Goal: Entertainment & Leisure: Consume media (video, audio)

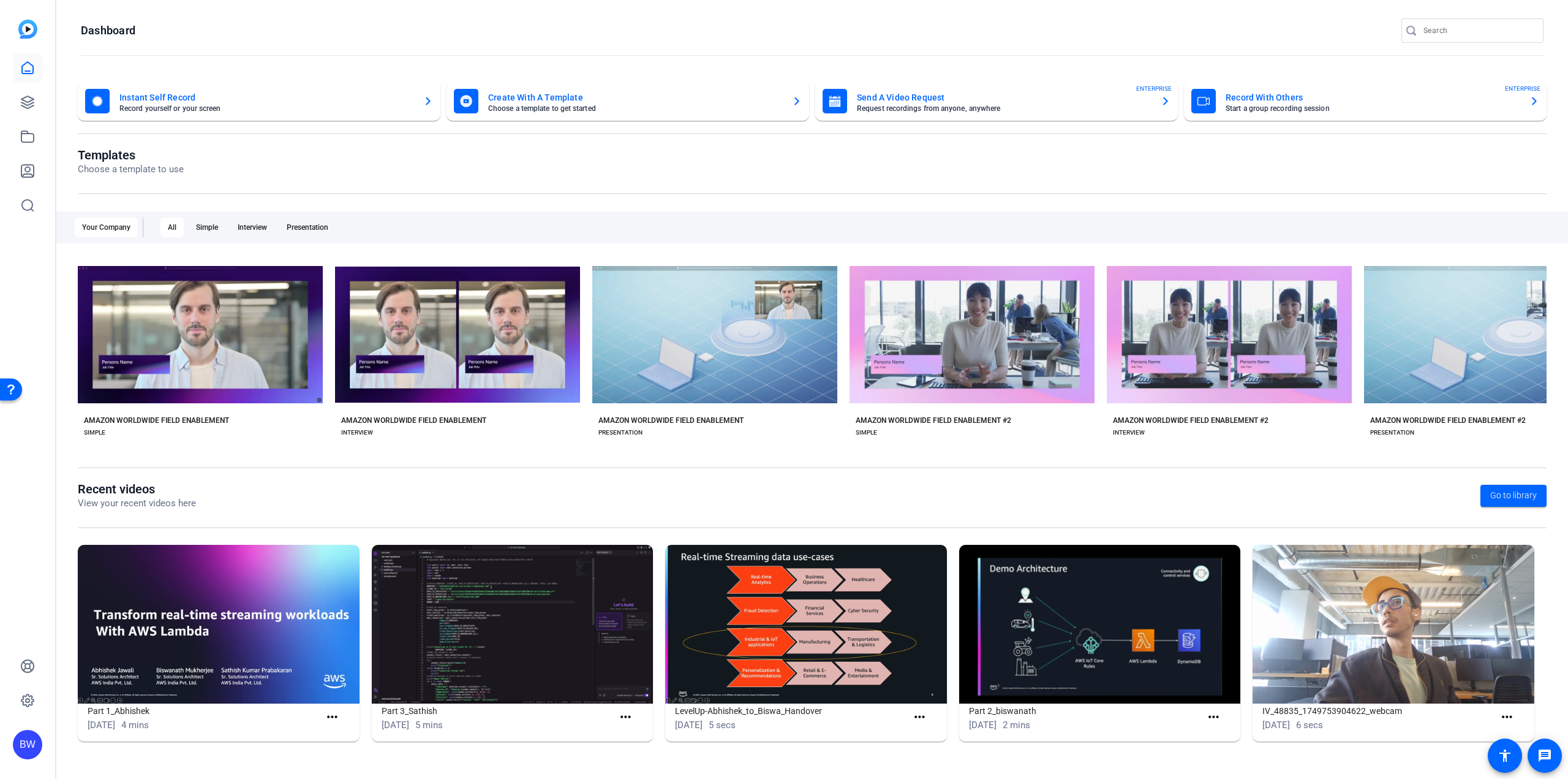
click at [40, 322] on div "BW" at bounding box center [27, 390] width 55 height 779
click at [26, 112] on link at bounding box center [27, 102] width 29 height 29
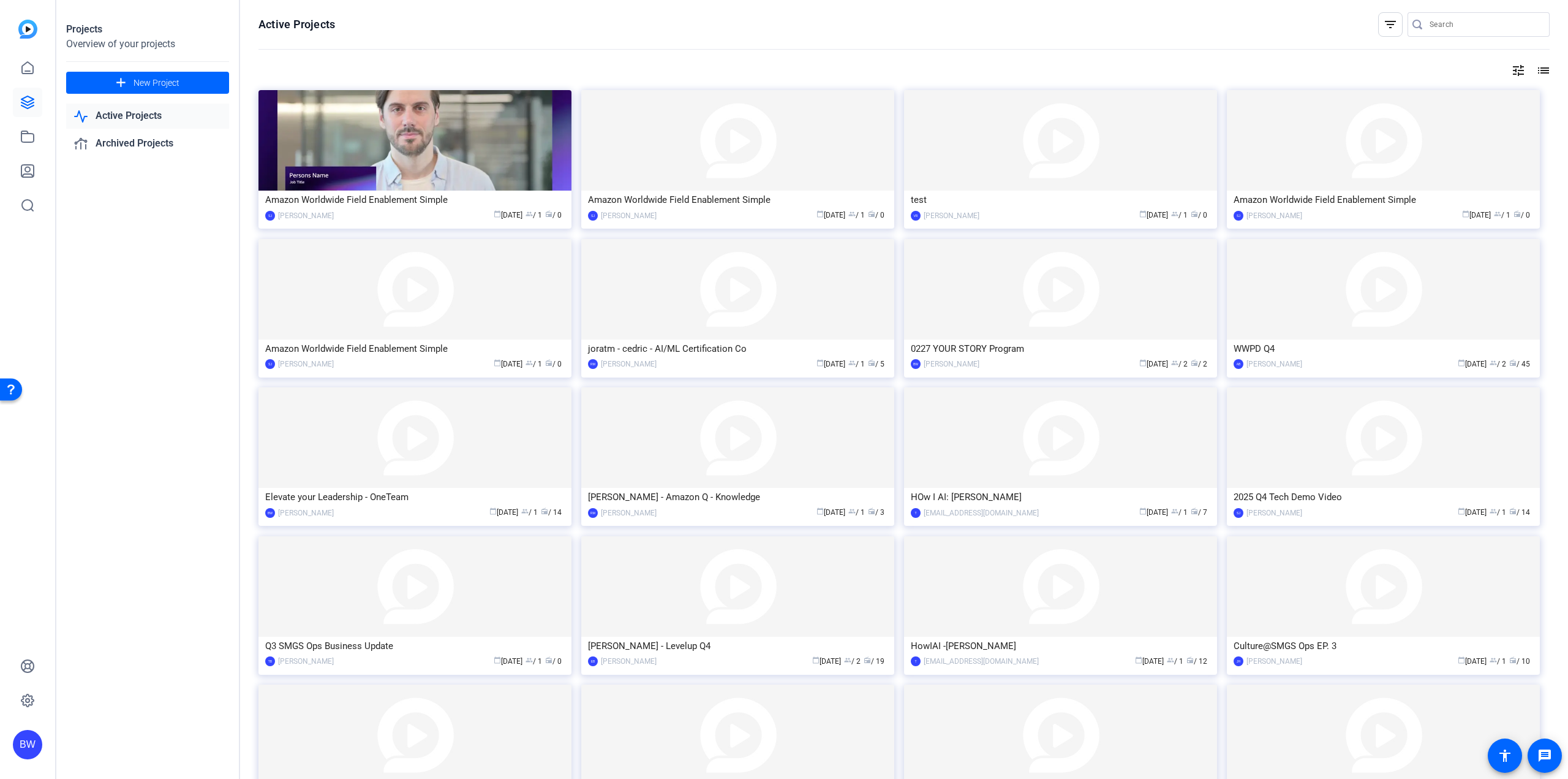
click at [573, 35] on openreel-page-title "Active Projects filter_list" at bounding box center [904, 24] width 1291 height 25
click at [991, 283] on img at bounding box center [1060, 289] width 313 height 101
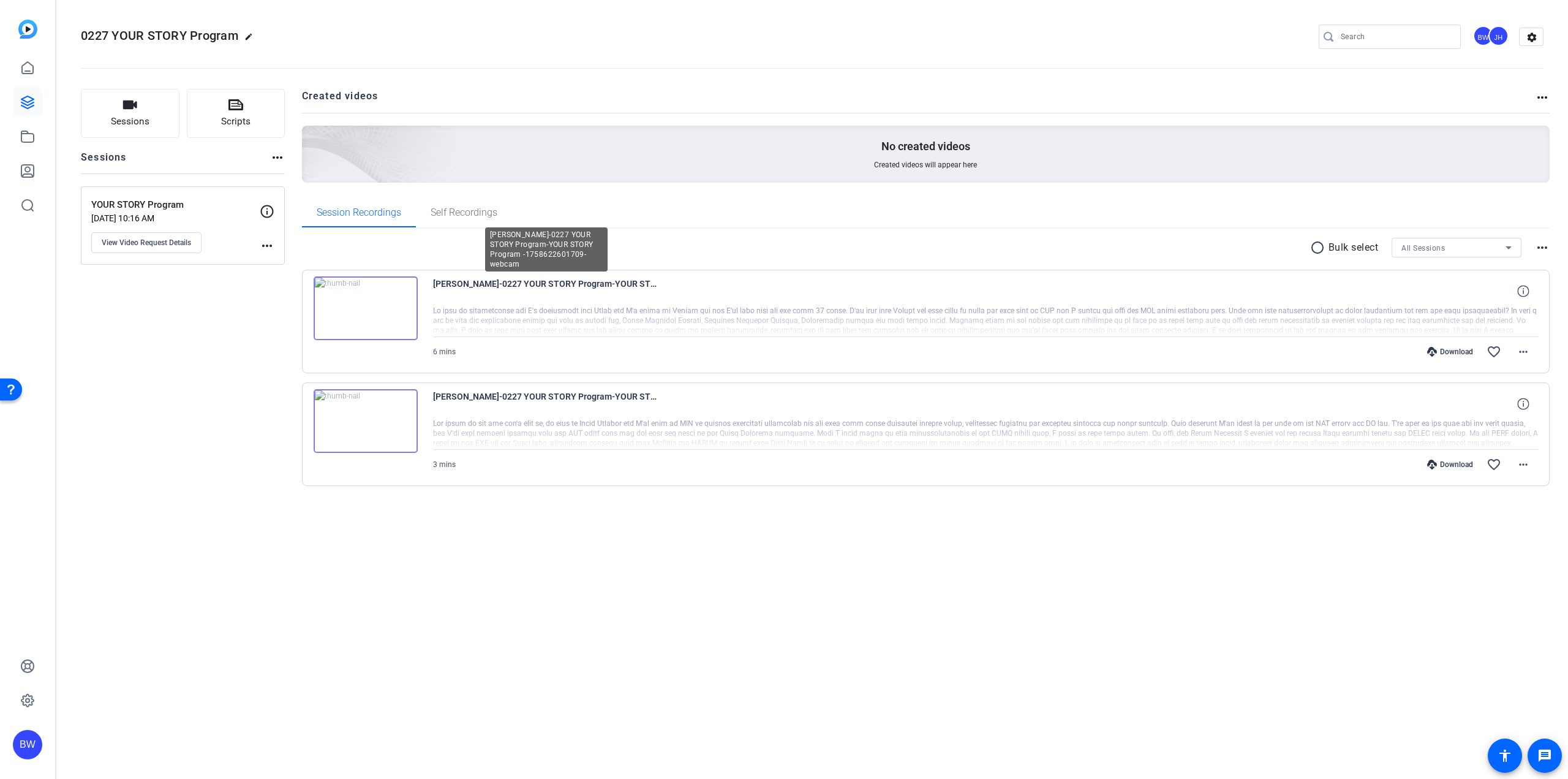
click at [531, 284] on span "[PERSON_NAME]-0227 YOUR STORY Program-YOUR STORY Program -1758622601709-webcam" at bounding box center [546, 291] width 227 height 29
click at [364, 316] on img at bounding box center [366, 308] width 104 height 64
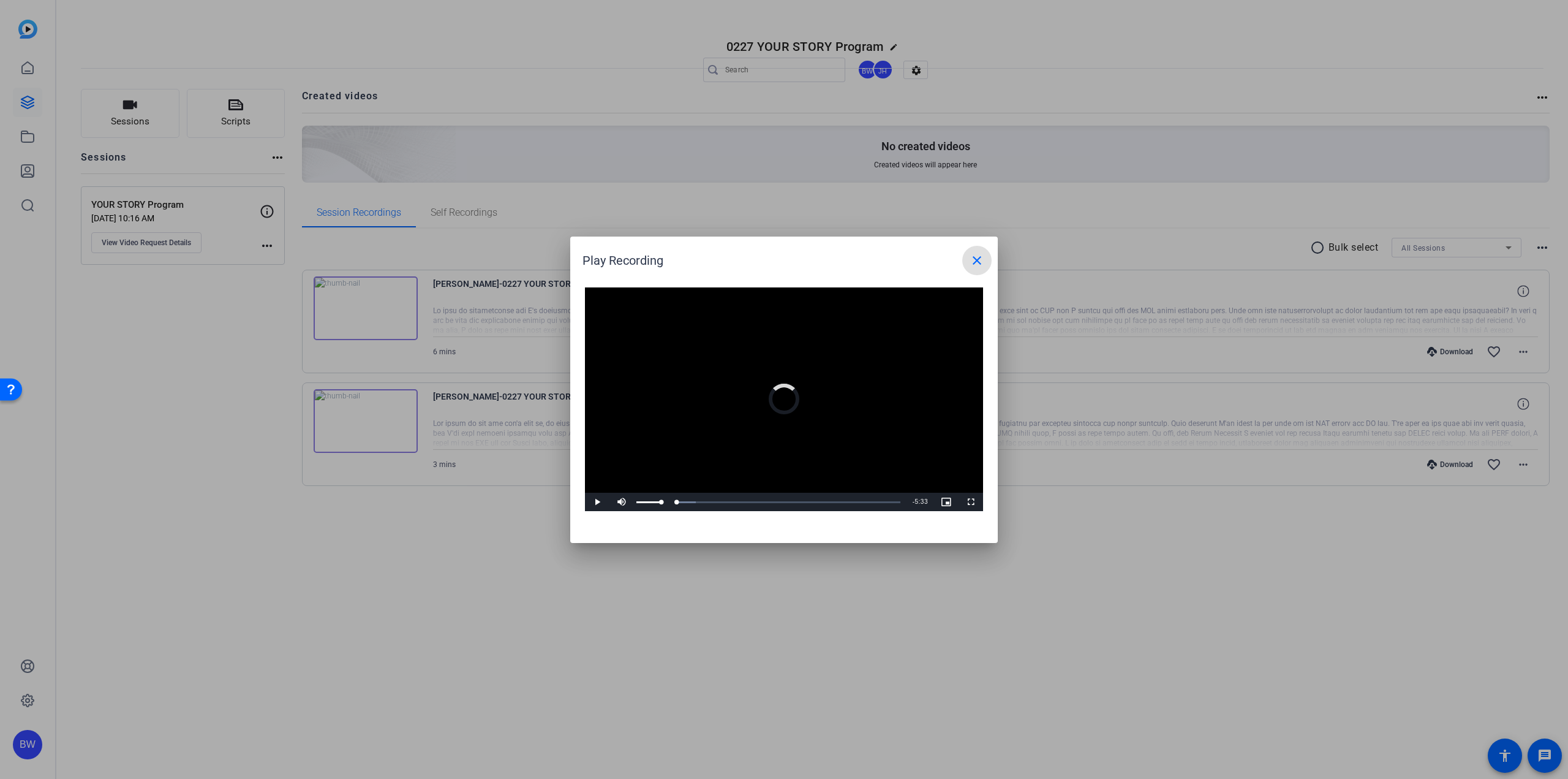
drag, startPoint x: 640, startPoint y: 502, endPoint x: 595, endPoint y: 498, distance: 45.2
click at [595, 498] on div "Play Mute Current Time 0:00 / Duration 5:33 Loaded : 8.37% 0:00 0:00 Stream Typ…" at bounding box center [784, 502] width 398 height 18
click at [595, 502] on span "Video Player" at bounding box center [597, 502] width 25 height 0
drag, startPoint x: 643, startPoint y: 499, endPoint x: 614, endPoint y: 499, distance: 29.0
click at [627, 499] on div "Play Unmute 0% Current Time 0:00 / Duration 5:33 Loaded : 8.37% 0:00 0:00 Strea…" at bounding box center [784, 502] width 398 height 18
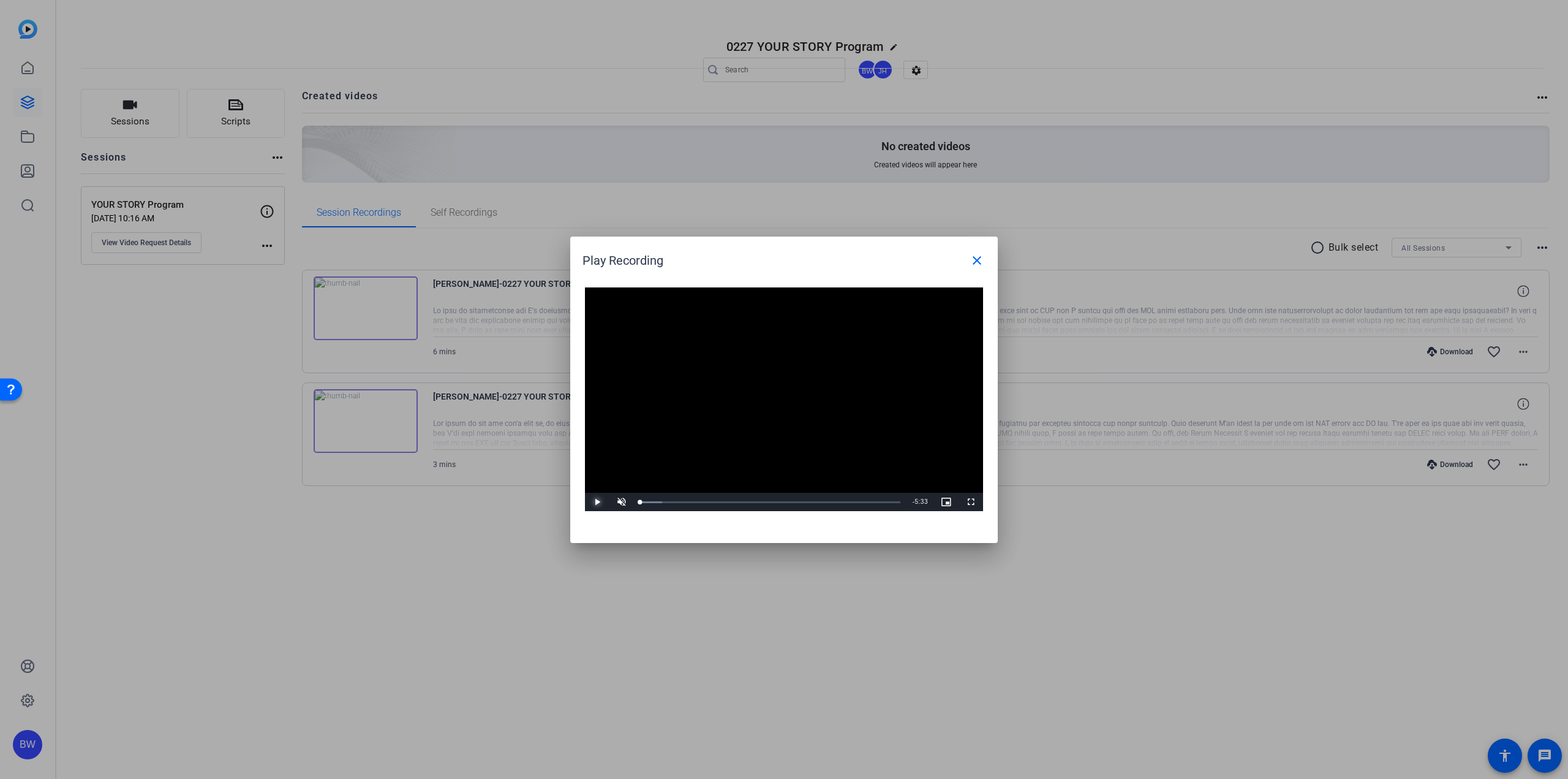
click at [596, 502] on span "Video Player" at bounding box center [597, 502] width 25 height 0
click at [628, 502] on span "Video Player" at bounding box center [621, 502] width 25 height 0
click at [649, 501] on div "Volume Level" at bounding box center [642, 502] width 14 height 2
click at [598, 502] on span "Video Player" at bounding box center [597, 502] width 25 height 0
drag, startPoint x: 683, startPoint y: 501, endPoint x: 632, endPoint y: 501, distance: 51.0
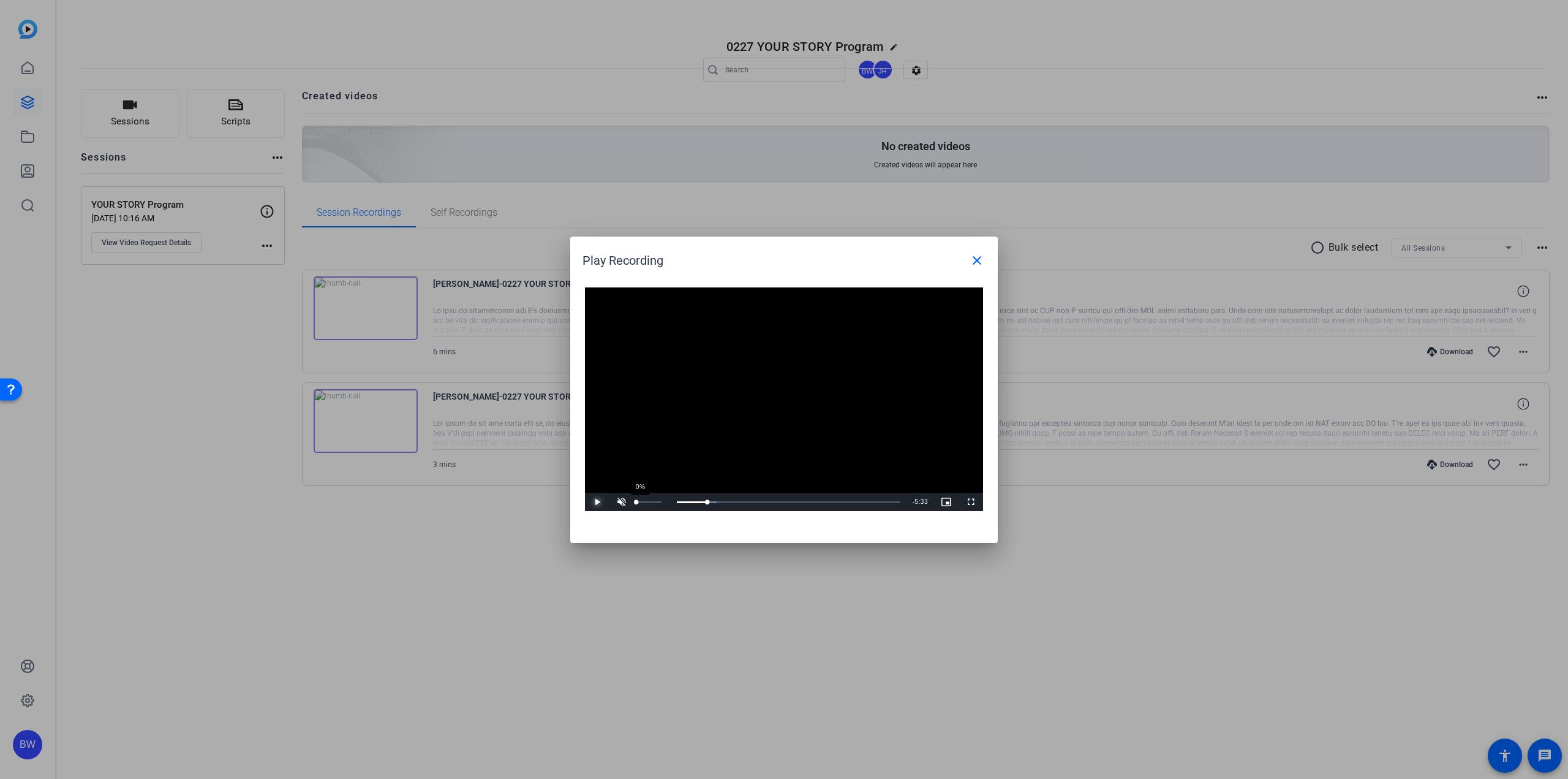
click at [623, 501] on div "Play Unmute 0% Current Time 0:45 / Duration 5:33 Loaded : 17.89% 0:00 0:00 Stre…" at bounding box center [784, 502] width 398 height 18
click at [621, 502] on span "Video Player" at bounding box center [621, 502] width 25 height 0
click at [599, 502] on span "Video Player" at bounding box center [597, 502] width 25 height 0
click at [598, 502] on span "Video Player" at bounding box center [597, 502] width 25 height 0
click at [603, 502] on span "Video Player" at bounding box center [597, 502] width 25 height 0
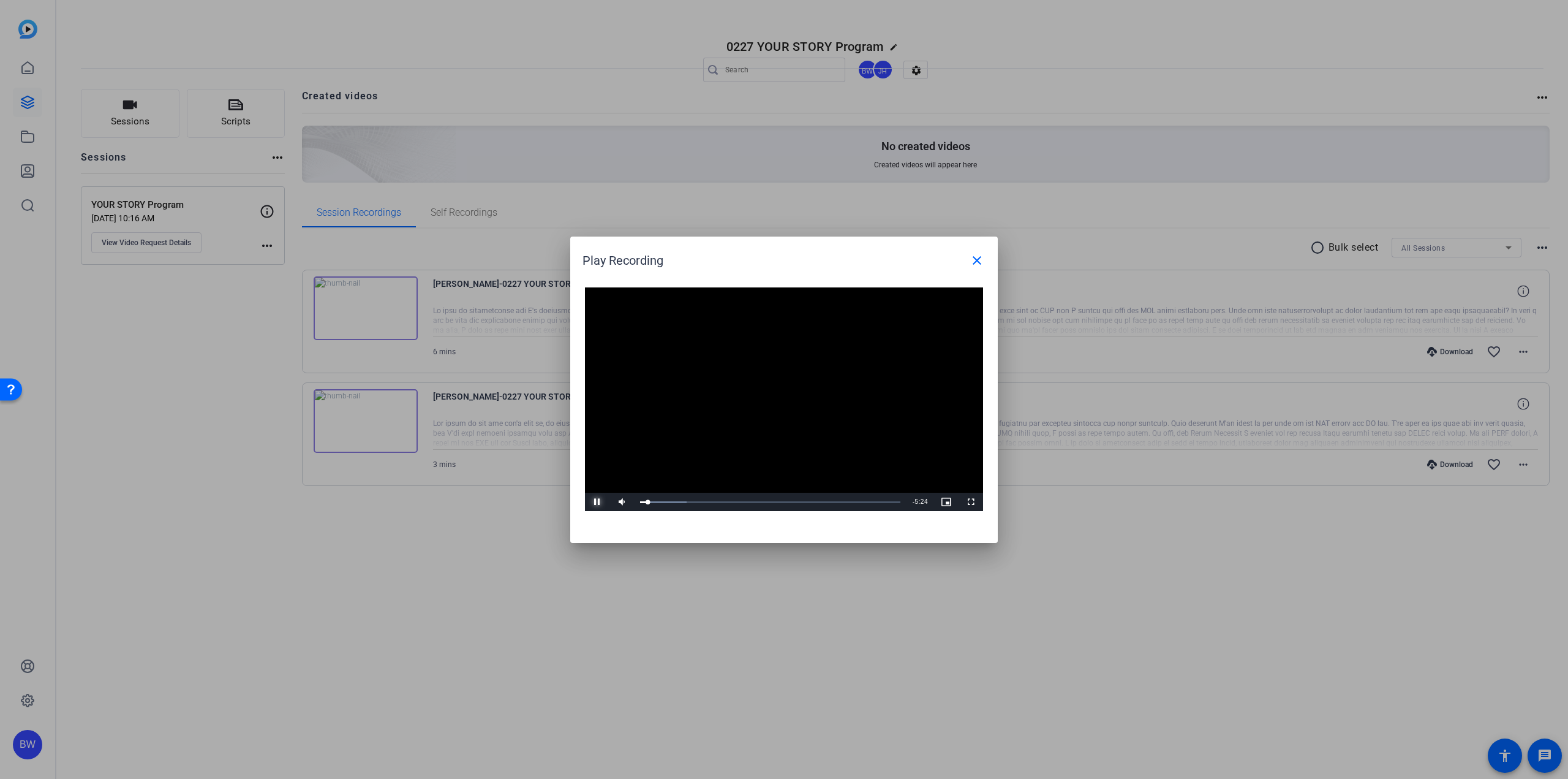
click at [595, 502] on span "Video Player" at bounding box center [597, 502] width 25 height 0
click at [593, 502] on span "Video Player" at bounding box center [597, 502] width 25 height 0
drag, startPoint x: 593, startPoint y: 503, endPoint x: 612, endPoint y: 501, distance: 19.1
click at [606, 502] on span "Video Player" at bounding box center [597, 502] width 25 height 0
drag, startPoint x: 647, startPoint y: 502, endPoint x: 629, endPoint y: 504, distance: 18.1
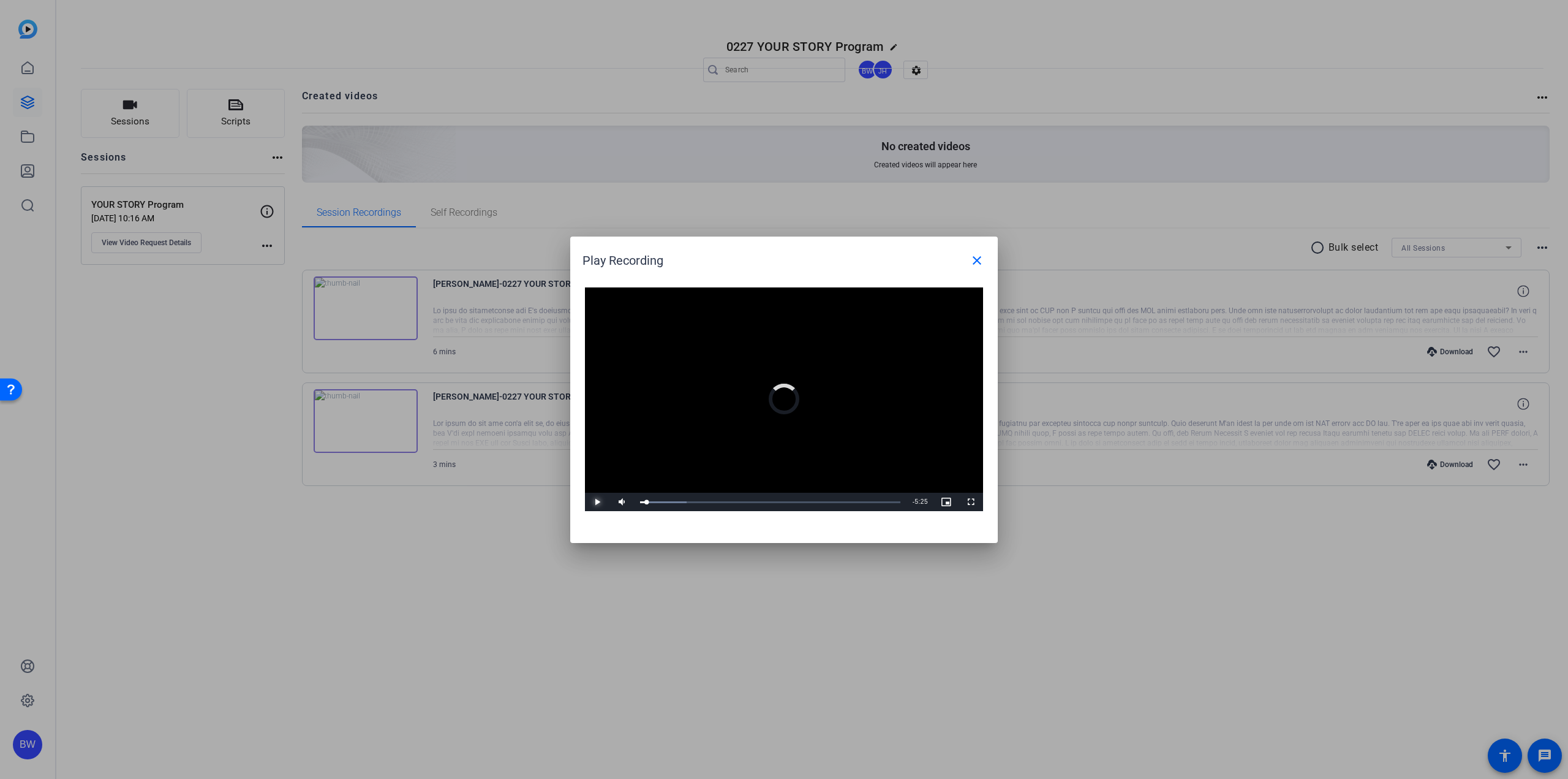
click at [629, 504] on div "Play Mute 95% Current Time 0:08 / Duration 5:33 Loaded : 17.89% 0:06 0:08 Strea…" at bounding box center [784, 502] width 398 height 18
click at [596, 502] on span "Video Player" at bounding box center [597, 502] width 25 height 0
click at [618, 502] on span "Video Player" at bounding box center [621, 502] width 25 height 0
click at [595, 502] on span "Video Player" at bounding box center [597, 502] width 25 height 0
click at [593, 502] on span "Video Player" at bounding box center [597, 502] width 25 height 0
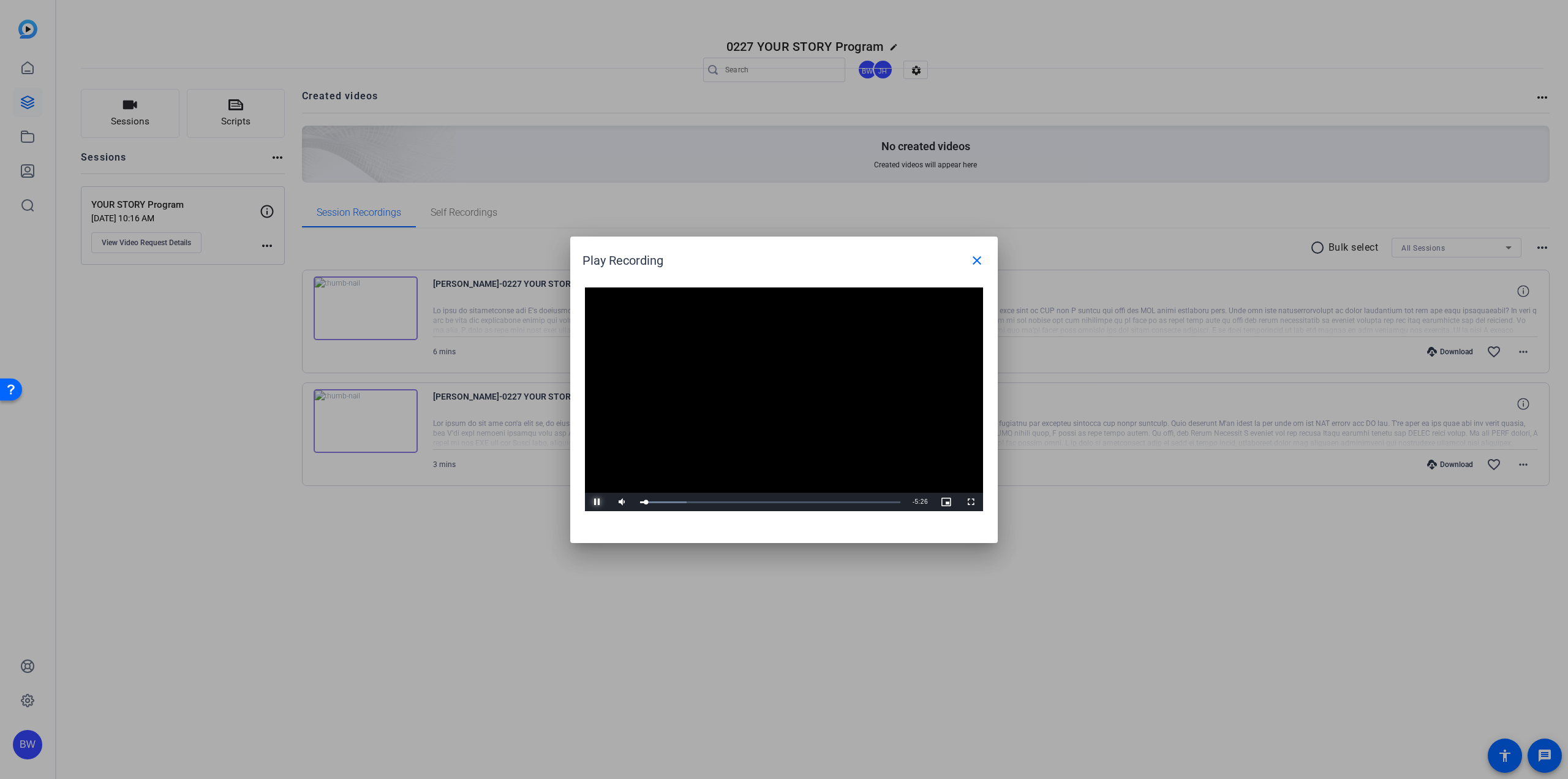
drag, startPoint x: 594, startPoint y: 506, endPoint x: 584, endPoint y: 506, distance: 10.0
click at [594, 502] on span "Video Player" at bounding box center [597, 502] width 25 height 0
click at [599, 502] on span "Video Player" at bounding box center [597, 502] width 25 height 0
click at [677, 503] on div "Loaded : 21.43% 0:47 0:25" at bounding box center [769, 502] width 260 height 3
click at [687, 504] on div "Loaded : 26.19% 1:00 0:48" at bounding box center [770, 502] width 272 height 18
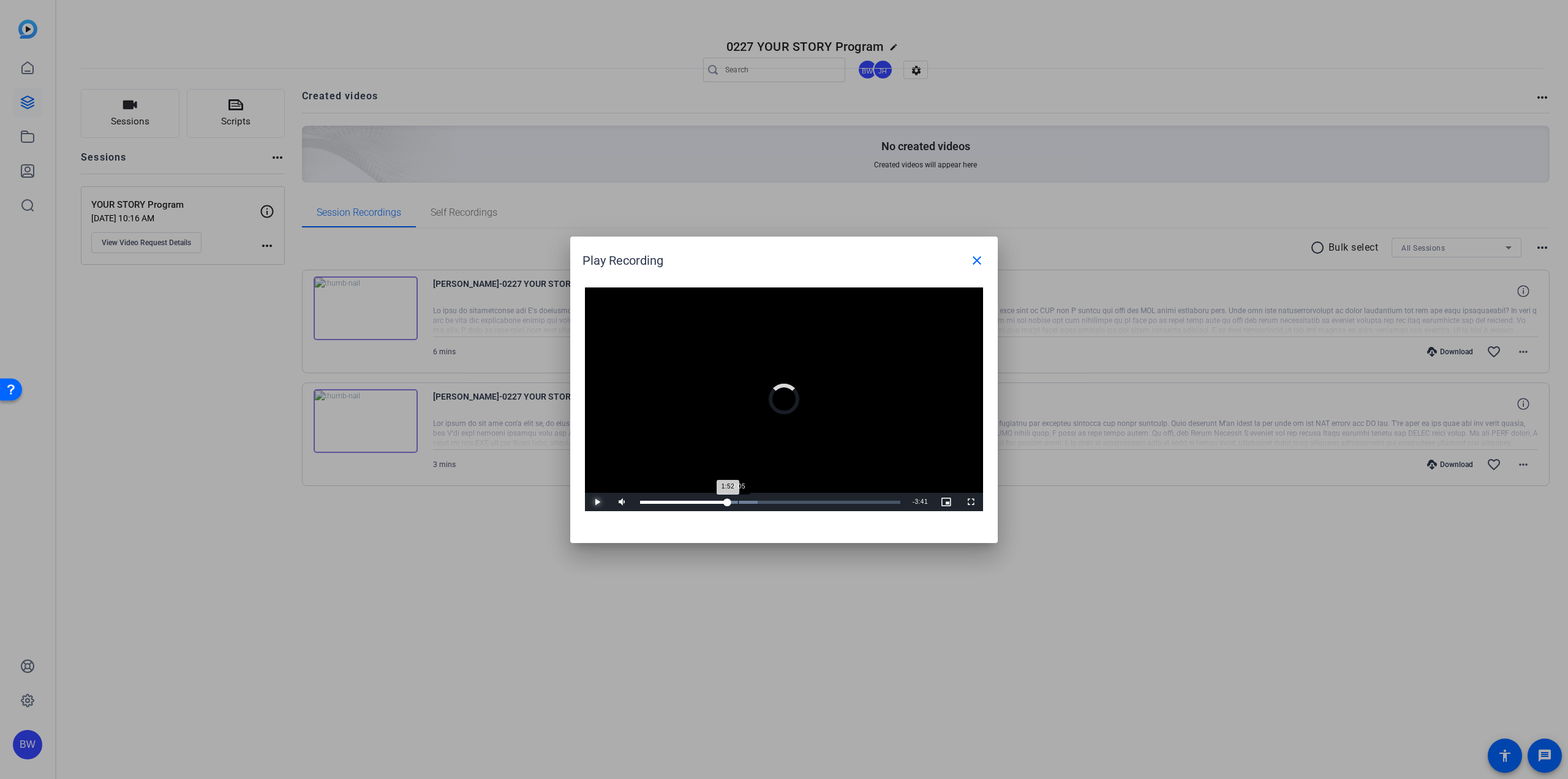
click at [738, 503] on div "2:05" at bounding box center [738, 502] width 1 height 3
click at [749, 503] on div "Loaded : 54.75% 2:20 2:20" at bounding box center [769, 502] width 260 height 3
click at [763, 503] on div "Loaded : 59.52% 2:37 2:37" at bounding box center [769, 502] width 260 height 3
click at [778, 503] on div "Progress Bar" at bounding box center [717, 502] width 155 height 3
click at [789, 503] on div "Progress Bar" at bounding box center [725, 502] width 170 height 3
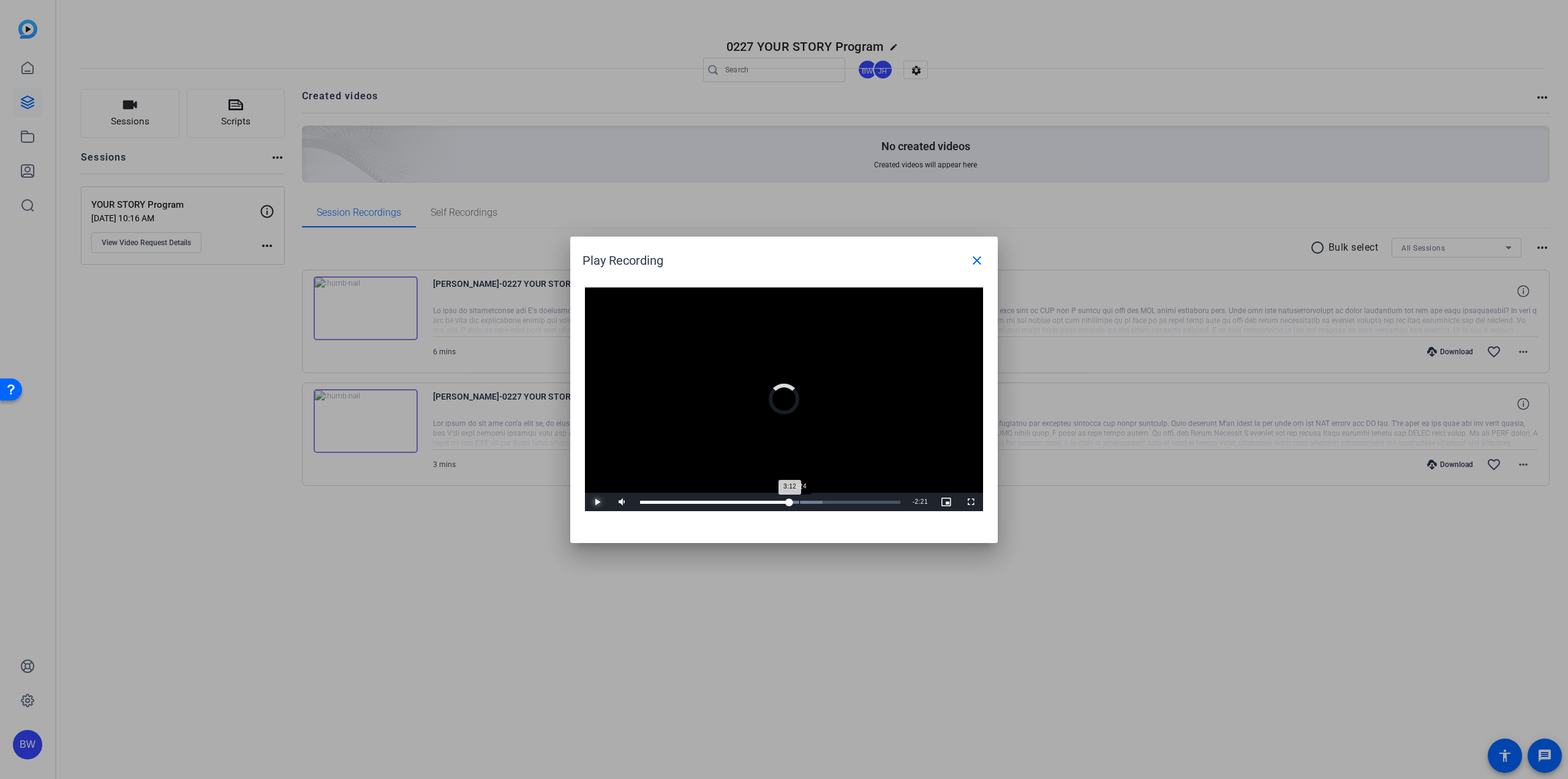
click at [800, 503] on div "Loaded : 70.23% 3:24 3:12" at bounding box center [769, 502] width 260 height 3
click at [812, 505] on div "Loaded : 79.16% 3:40 3:40" at bounding box center [770, 502] width 272 height 18
click at [827, 505] on div "Loaded : 84.66% 4:00 4:00" at bounding box center [770, 502] width 272 height 18
click at [984, 260] on span at bounding box center [977, 261] width 29 height 29
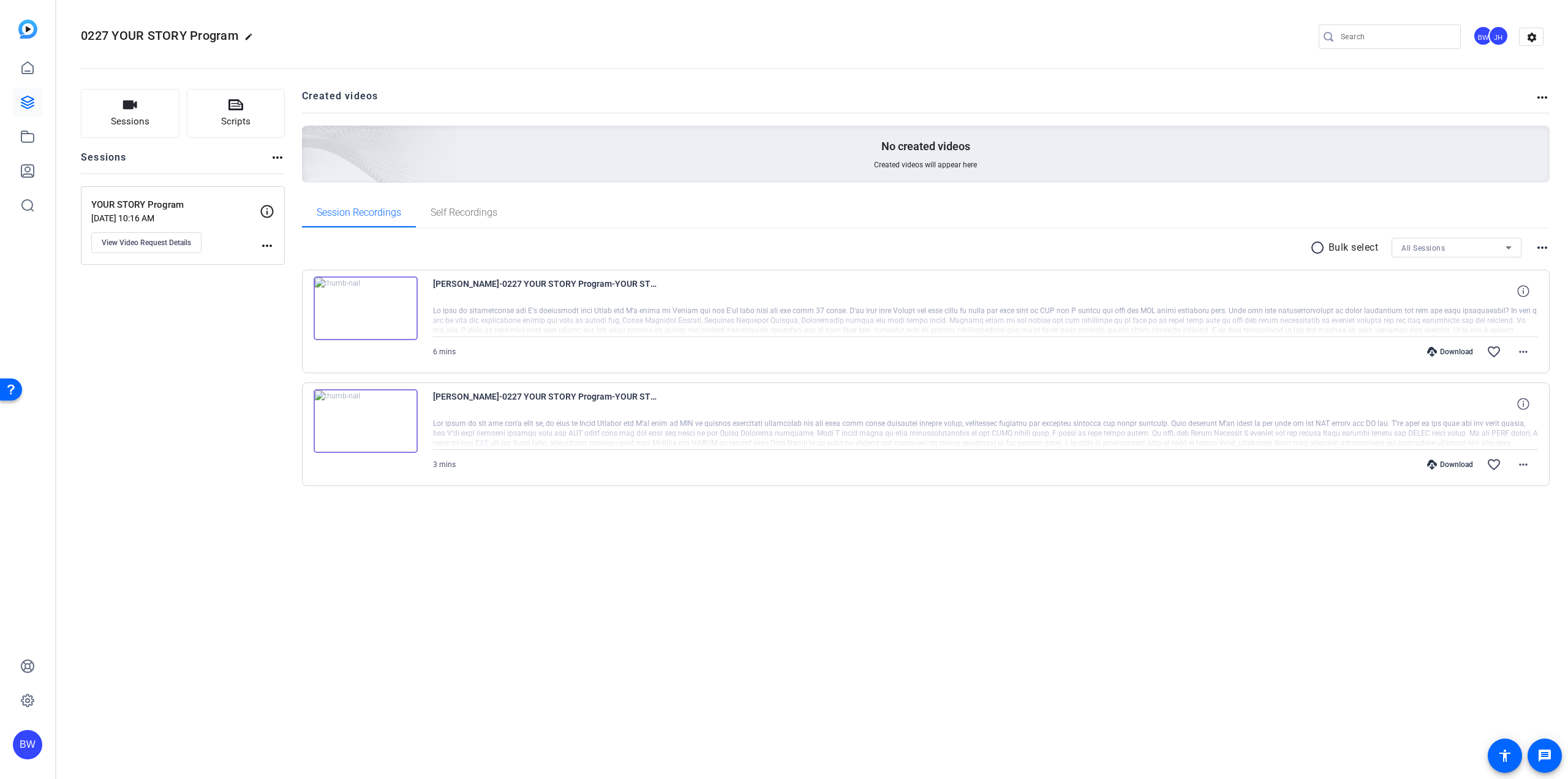
click at [376, 417] on img at bounding box center [366, 422] width 104 height 64
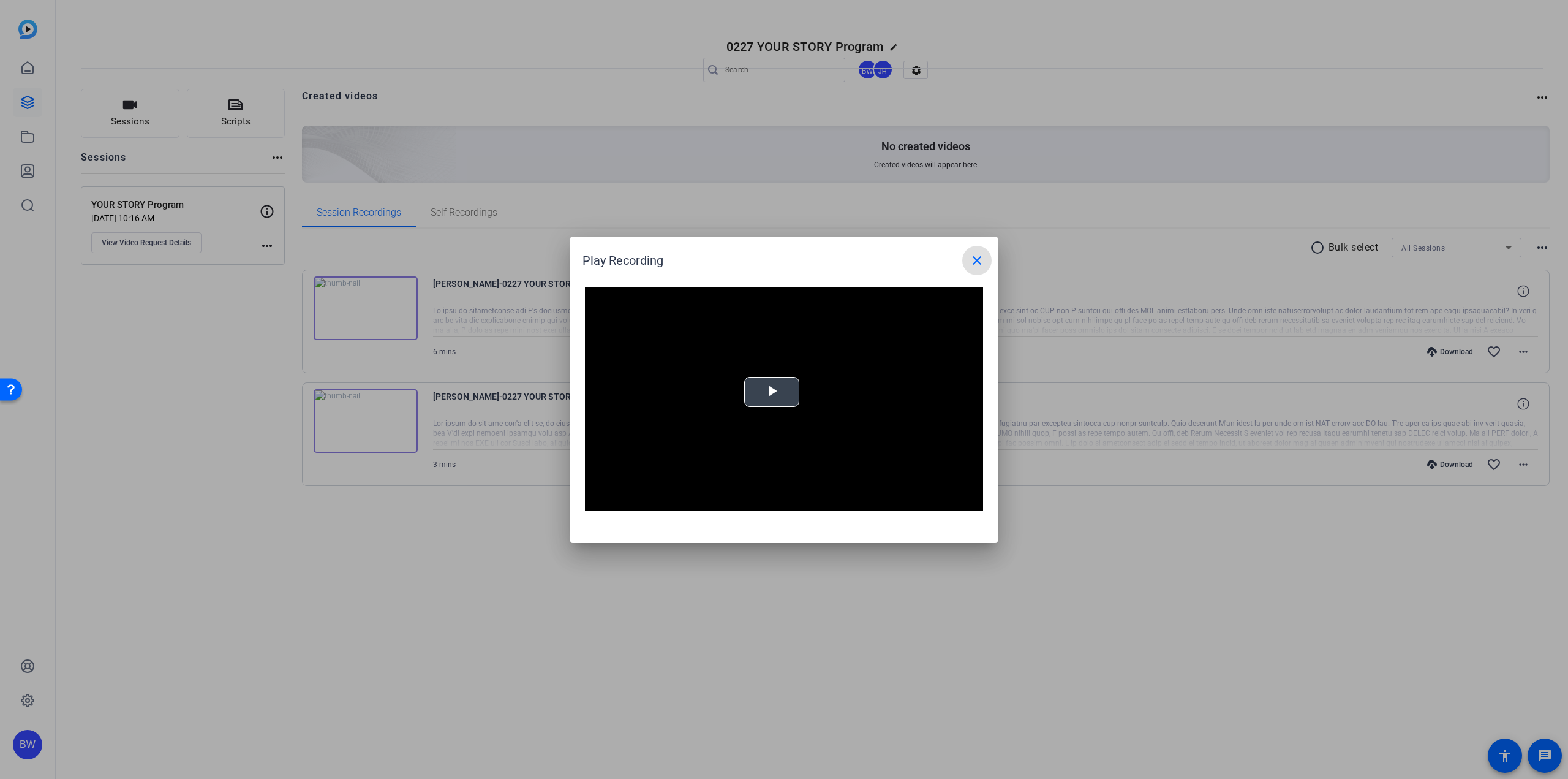
click at [738, 399] on video "Video Player" at bounding box center [784, 399] width 398 height 224
click at [597, 502] on span "Video Player" at bounding box center [597, 502] width 25 height 0
click at [596, 502] on span "Video Player" at bounding box center [597, 502] width 25 height 0
click at [574, 548] on div at bounding box center [784, 390] width 1568 height 779
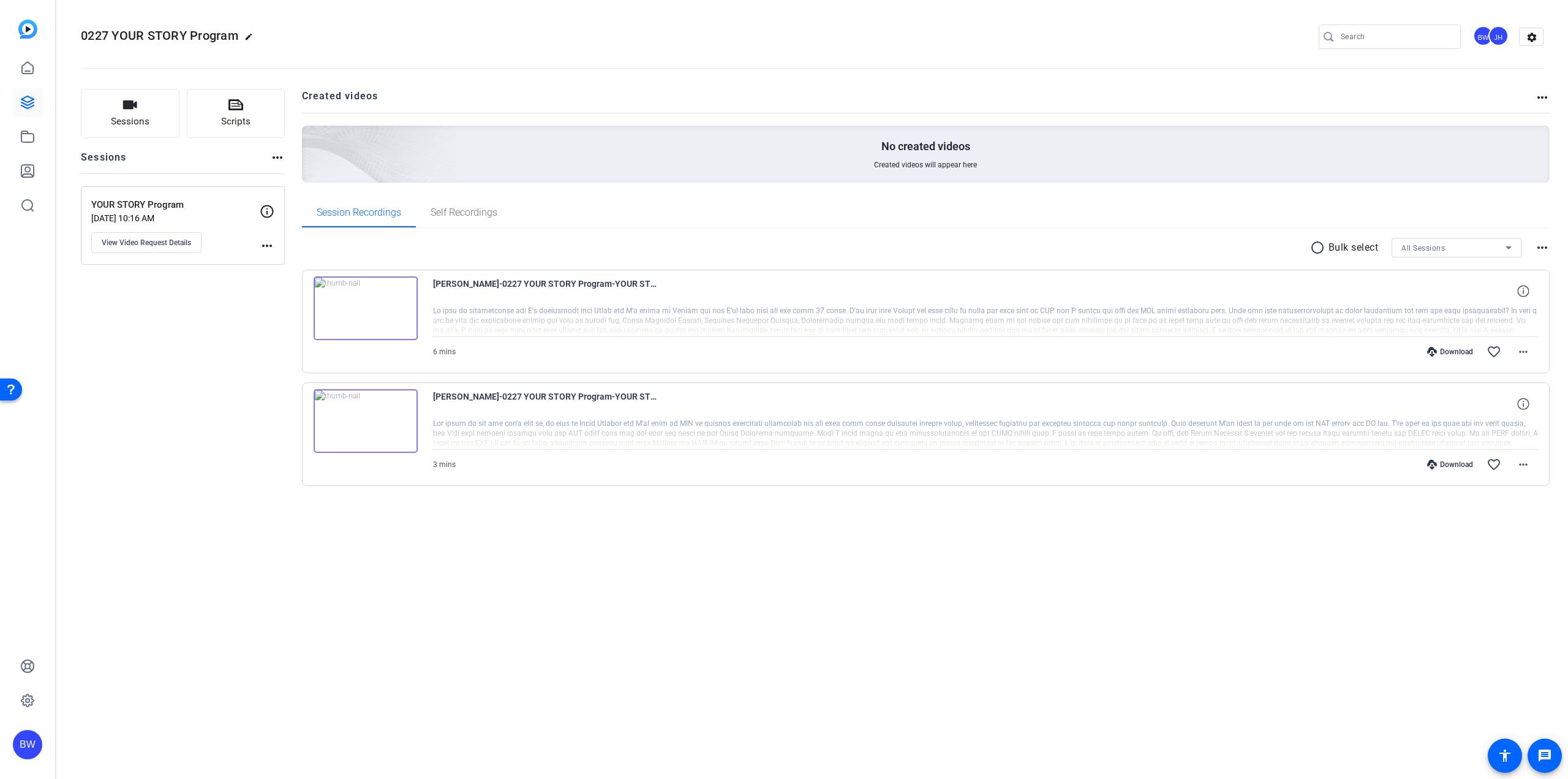
drag, startPoint x: 468, startPoint y: 668, endPoint x: 482, endPoint y: 647, distance: 25.2
click at [472, 664] on div "0227 YOUR STORY Program edit BW JH settings Sessions Scripts Sessions more_hori…" at bounding box center [812, 390] width 1511 height 779
